Goal: Communication & Community: Connect with others

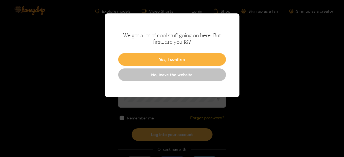
click at [130, 74] on link "No, leave the website" at bounding box center [172, 75] width 108 height 13
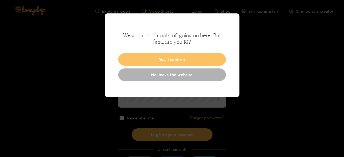
click at [136, 58] on button "Yes, I confirm" at bounding box center [172, 59] width 108 height 13
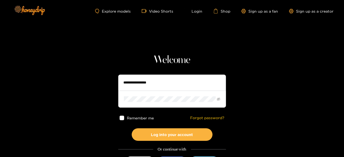
click at [148, 76] on input "text" at bounding box center [172, 83] width 108 height 16
type input "**********"
click at [132, 129] on button "Log into your account" at bounding box center [172, 135] width 81 height 13
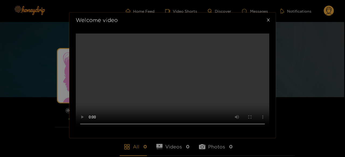
click at [266, 22] on icon "close" at bounding box center [268, 20] width 4 height 4
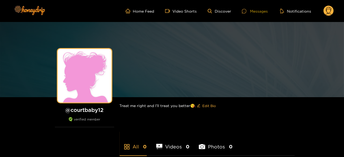
click at [256, 12] on div "Messages" at bounding box center [255, 11] width 26 height 6
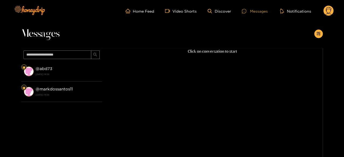
click at [32, 74] on img at bounding box center [29, 72] width 10 height 10
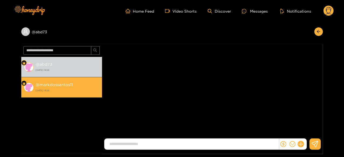
click at [38, 89] on strong "[DATE] 14:56" at bounding box center [68, 90] width 64 height 5
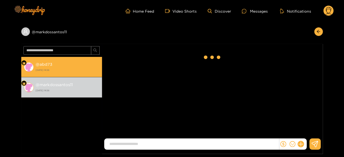
click at [41, 62] on strong "@ abd73" at bounding box center [44, 64] width 17 height 5
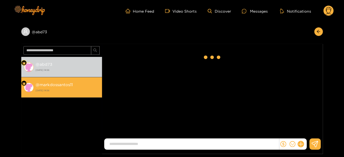
click at [27, 87] on img at bounding box center [29, 88] width 10 height 10
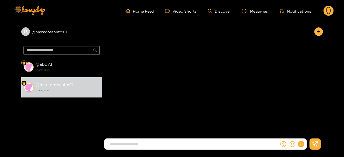
click at [325, 8] on circle at bounding box center [328, 11] width 10 height 10
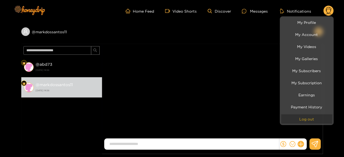
click at [314, 118] on button "Log out" at bounding box center [306, 119] width 51 height 9
